Goal: Task Accomplishment & Management: Complete application form

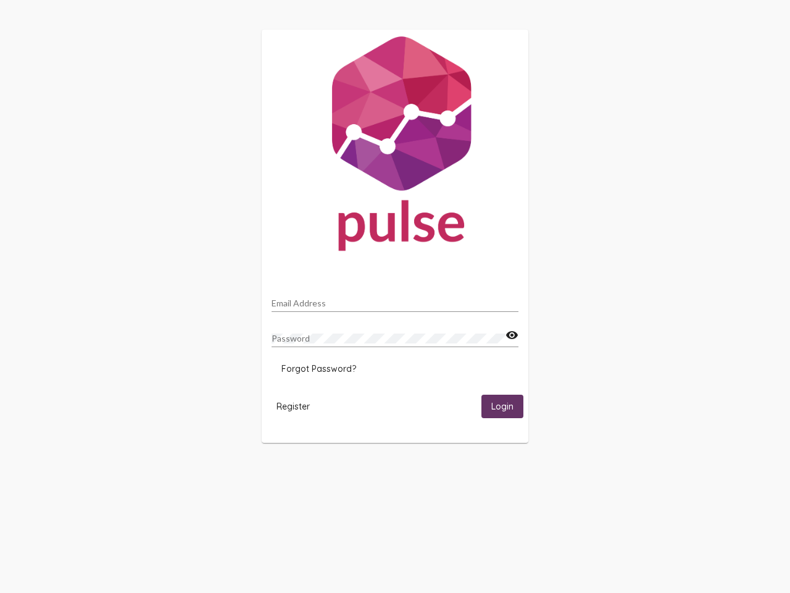
click at [395, 299] on input "Email Address" at bounding box center [395, 303] width 247 height 10
click at [512, 335] on mat-icon "visibility" at bounding box center [512, 335] width 13 height 15
click at [319, 369] on span "Forgot Password?" at bounding box center [319, 368] width 75 height 11
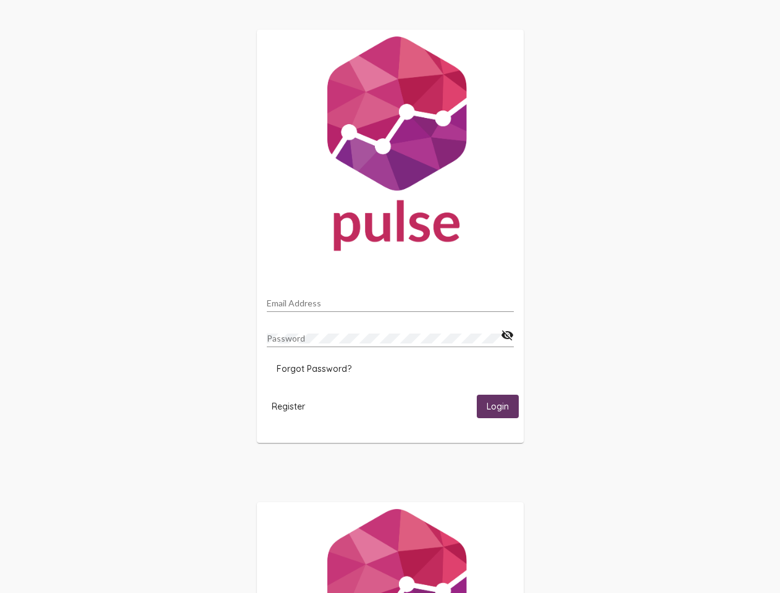
click at [293, 406] on span "Register" at bounding box center [288, 406] width 33 height 11
click at [503, 406] on span "Login" at bounding box center [498, 406] width 22 height 11
